Goal: Transaction & Acquisition: Download file/media

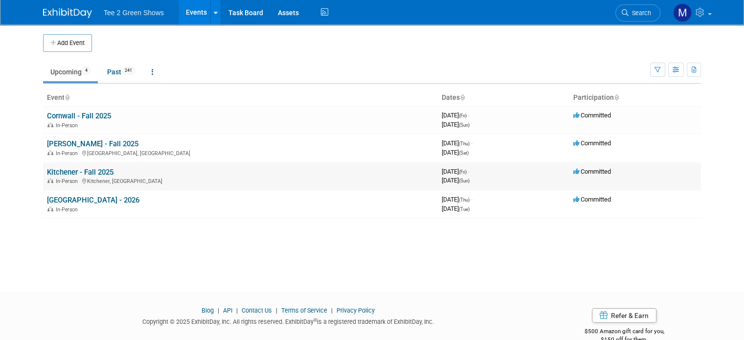
click at [90, 168] on link "Kitchener - Fall 2025" at bounding box center [80, 172] width 67 height 9
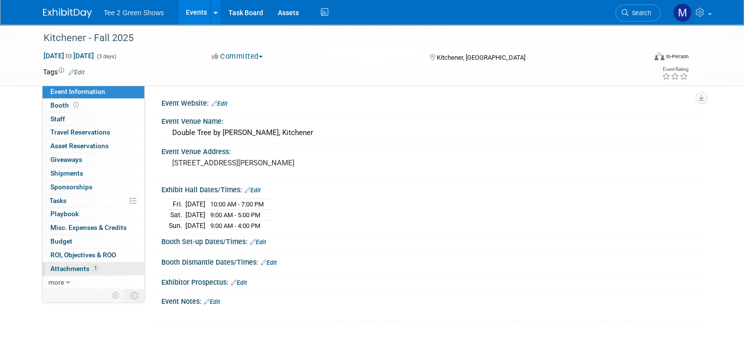
click at [71, 267] on span "Attachments 1" at bounding box center [74, 269] width 49 height 8
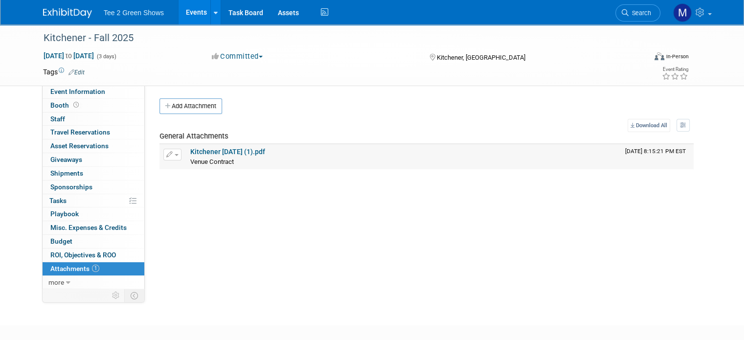
click at [198, 152] on link "Kitchener [DATE] (1).pdf" at bounding box center [227, 152] width 75 height 8
click at [53, 14] on img at bounding box center [67, 13] width 49 height 10
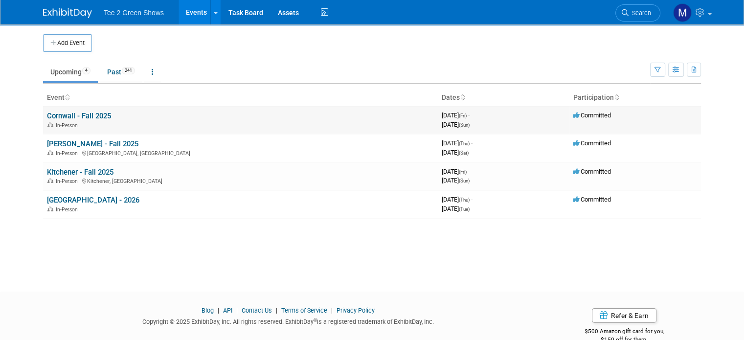
click at [83, 115] on link "Cornwall - Fall 2025" at bounding box center [79, 116] width 64 height 9
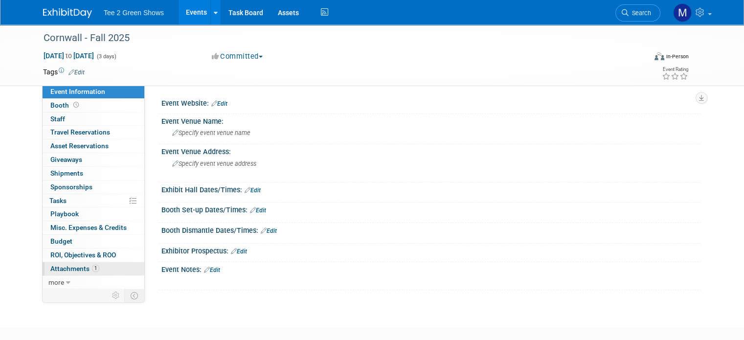
click at [92, 266] on span "1" at bounding box center [95, 268] width 7 height 7
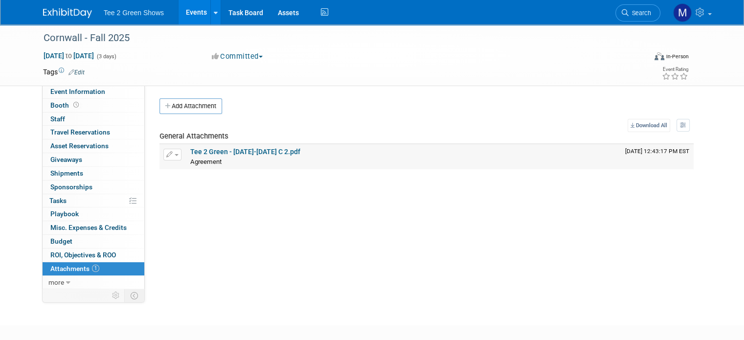
click at [204, 149] on link "Tee 2 Green - 2025 Sept 18-21 C 2.pdf" at bounding box center [245, 152] width 110 height 8
